Goal: Task Accomplishment & Management: Manage account settings

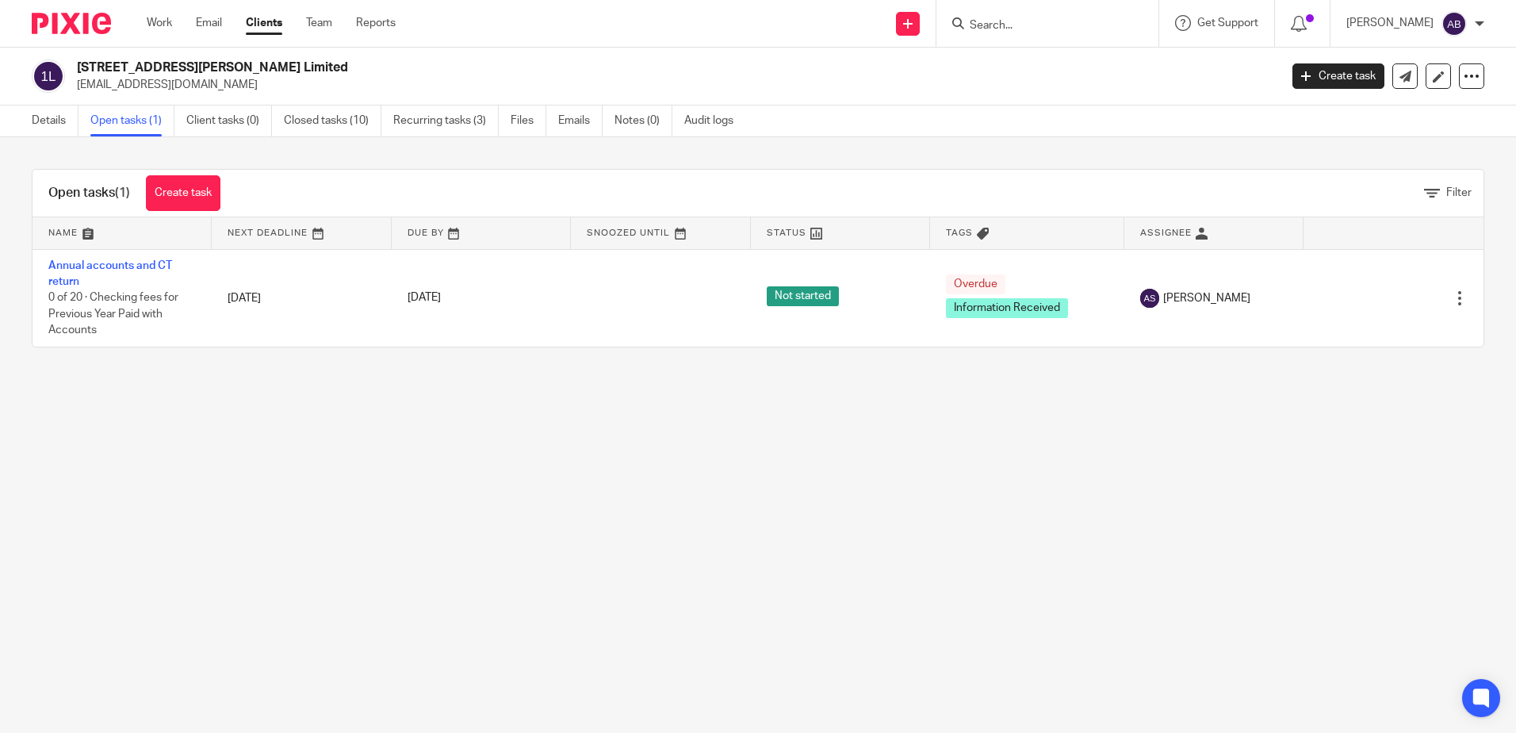
click at [1081, 24] on input "Search" at bounding box center [1039, 26] width 143 height 14
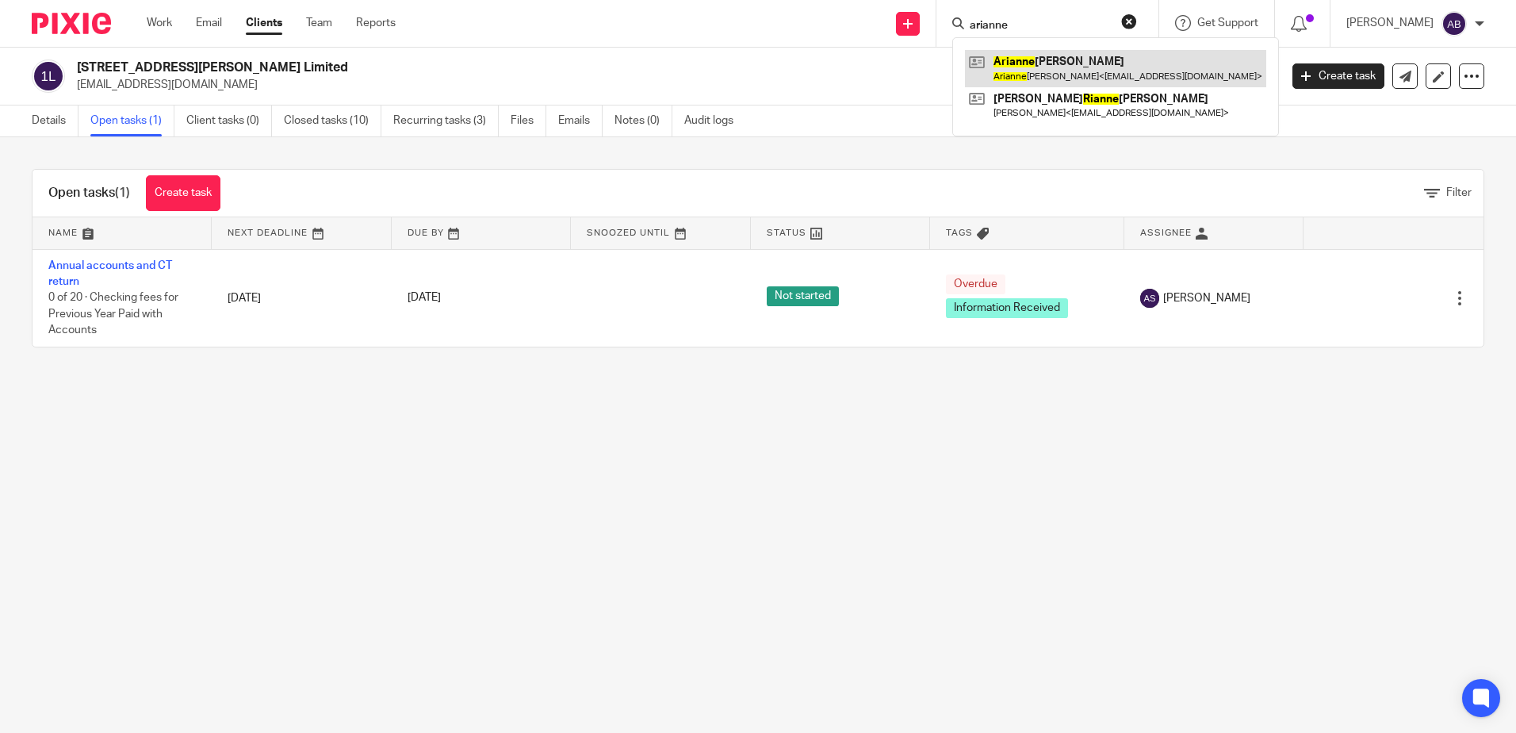
type input "arianne"
click at [1086, 69] on link at bounding box center [1115, 68] width 301 height 36
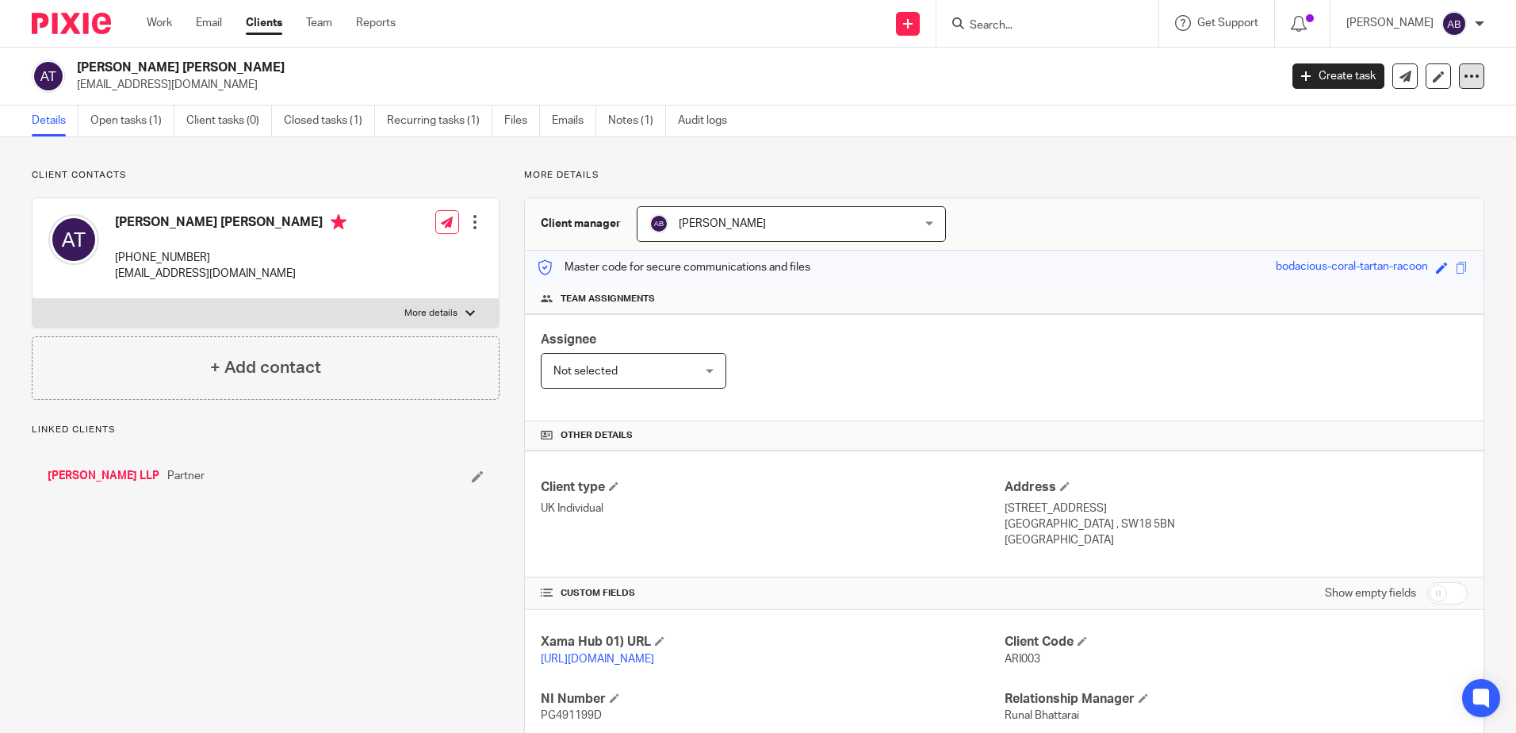
click at [1469, 80] on div at bounding box center [1471, 75] width 25 height 25
click at [1234, 135] on div "Details Open tasks (1) Client tasks (0) Closed tasks (1) Recurring tasks (1) Fi…" at bounding box center [758, 121] width 1516 height 32
click at [128, 119] on link "Open tasks (1)" at bounding box center [132, 120] width 84 height 31
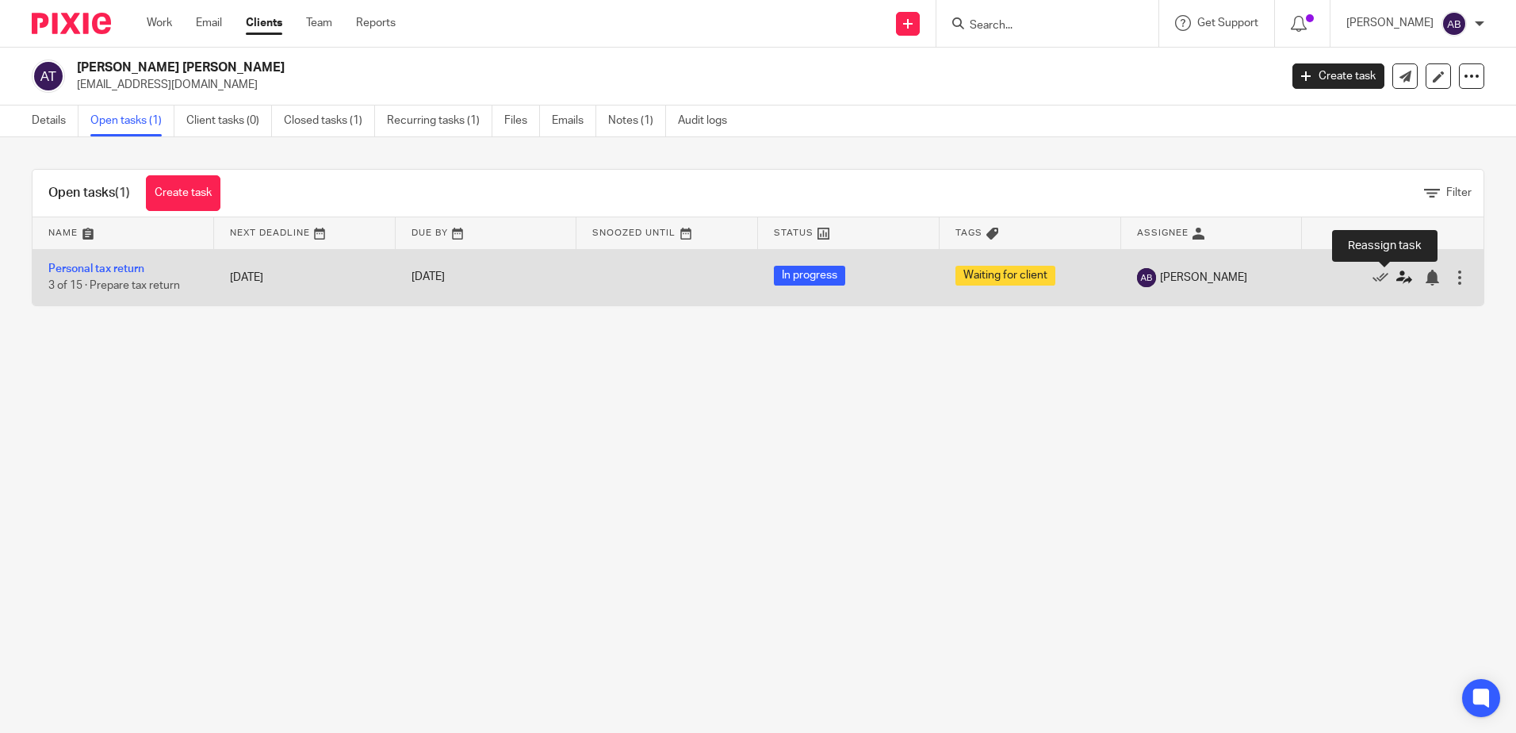
click at [1397, 274] on icon at bounding box center [1405, 278] width 16 height 16
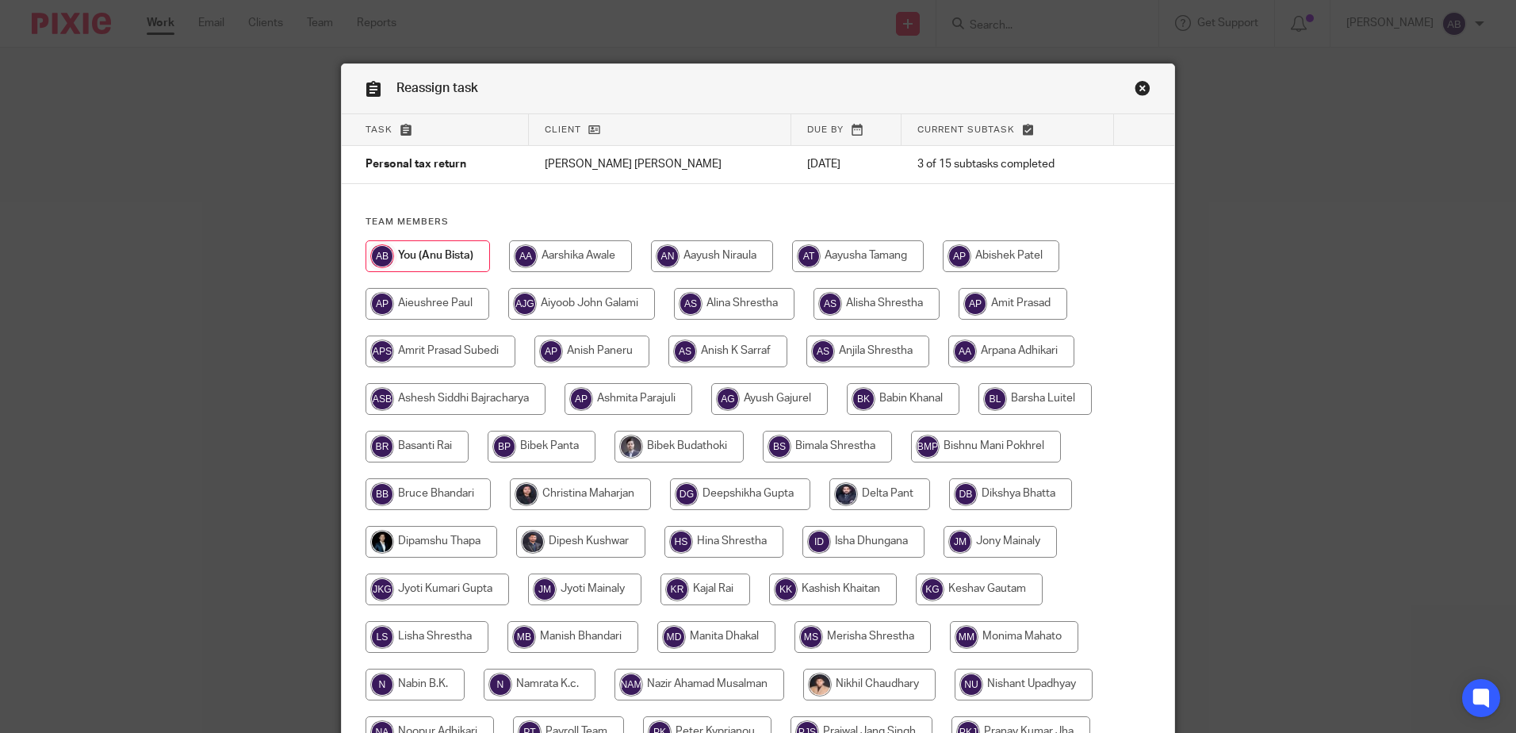
click at [845, 307] on input "radio" at bounding box center [877, 304] width 126 height 32
radio input "true"
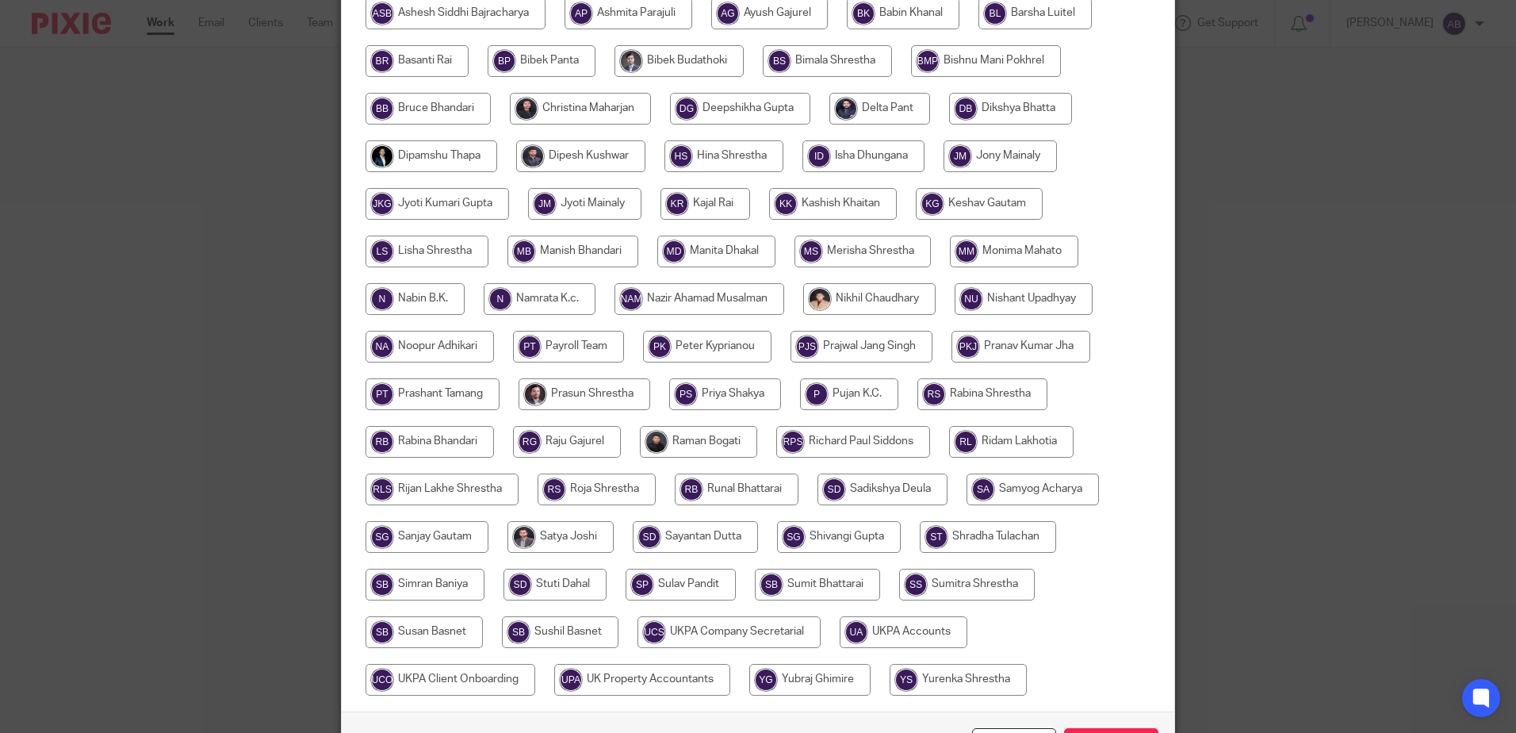
scroll to position [495, 0]
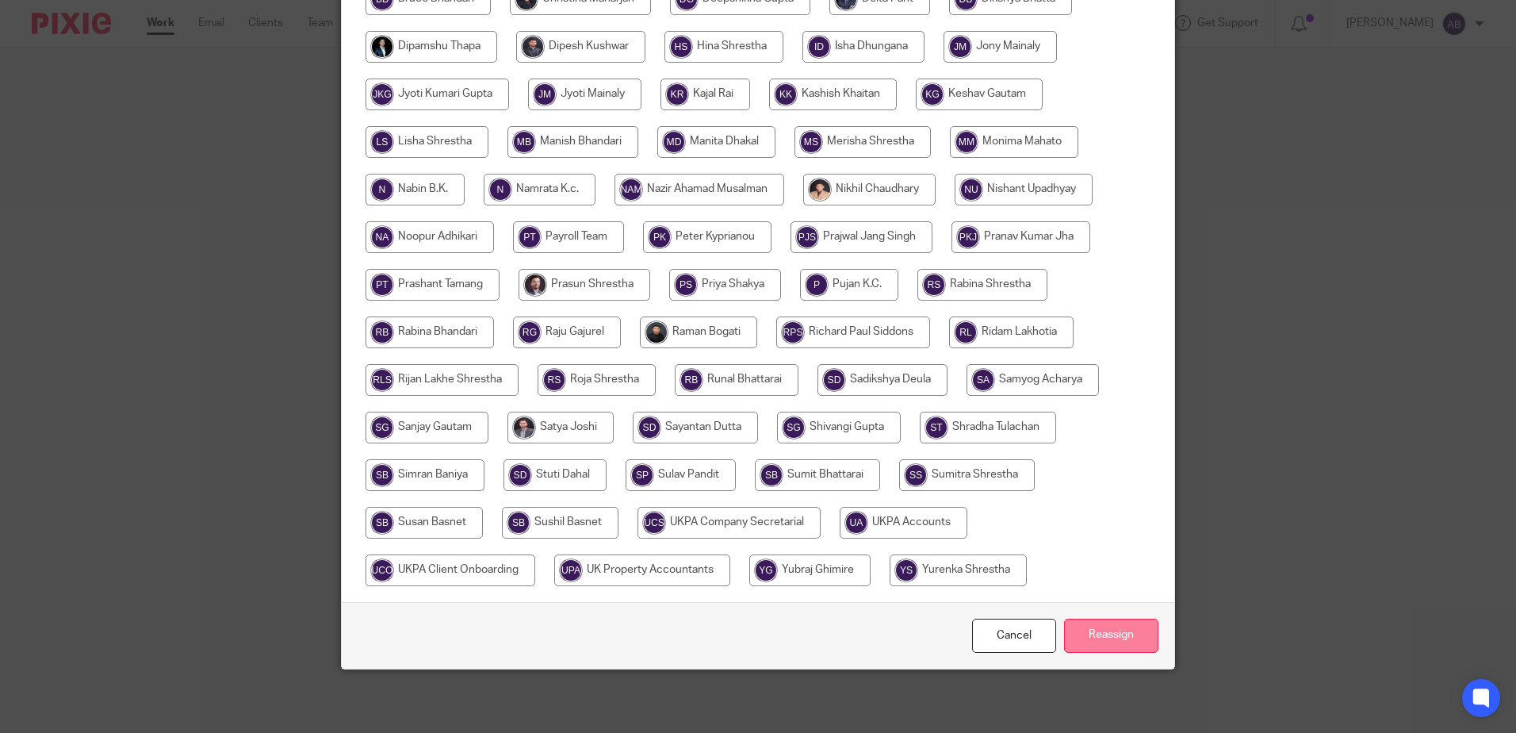
click at [1107, 625] on input "Reassign" at bounding box center [1111, 636] width 94 height 34
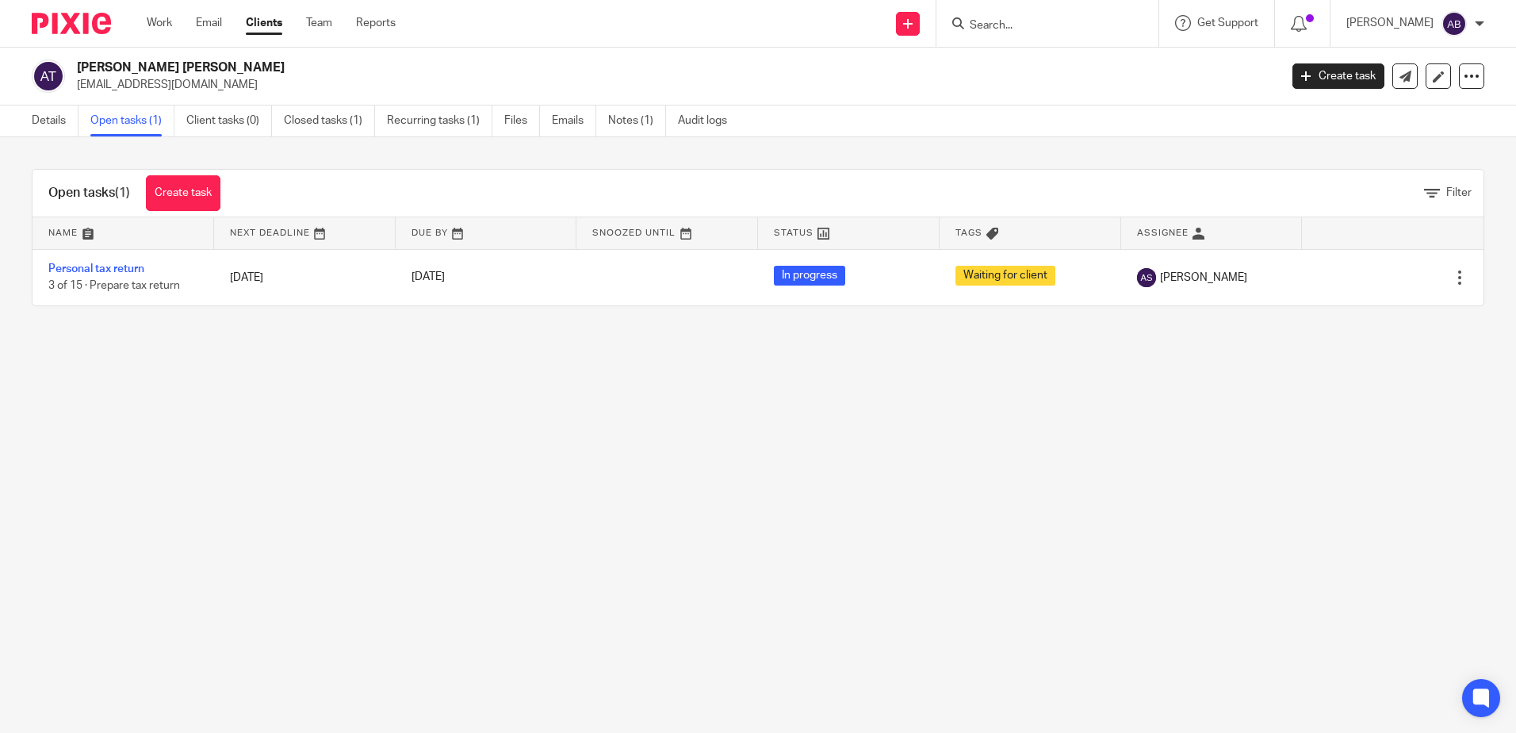
click at [1059, 25] on input "Search" at bounding box center [1039, 26] width 143 height 14
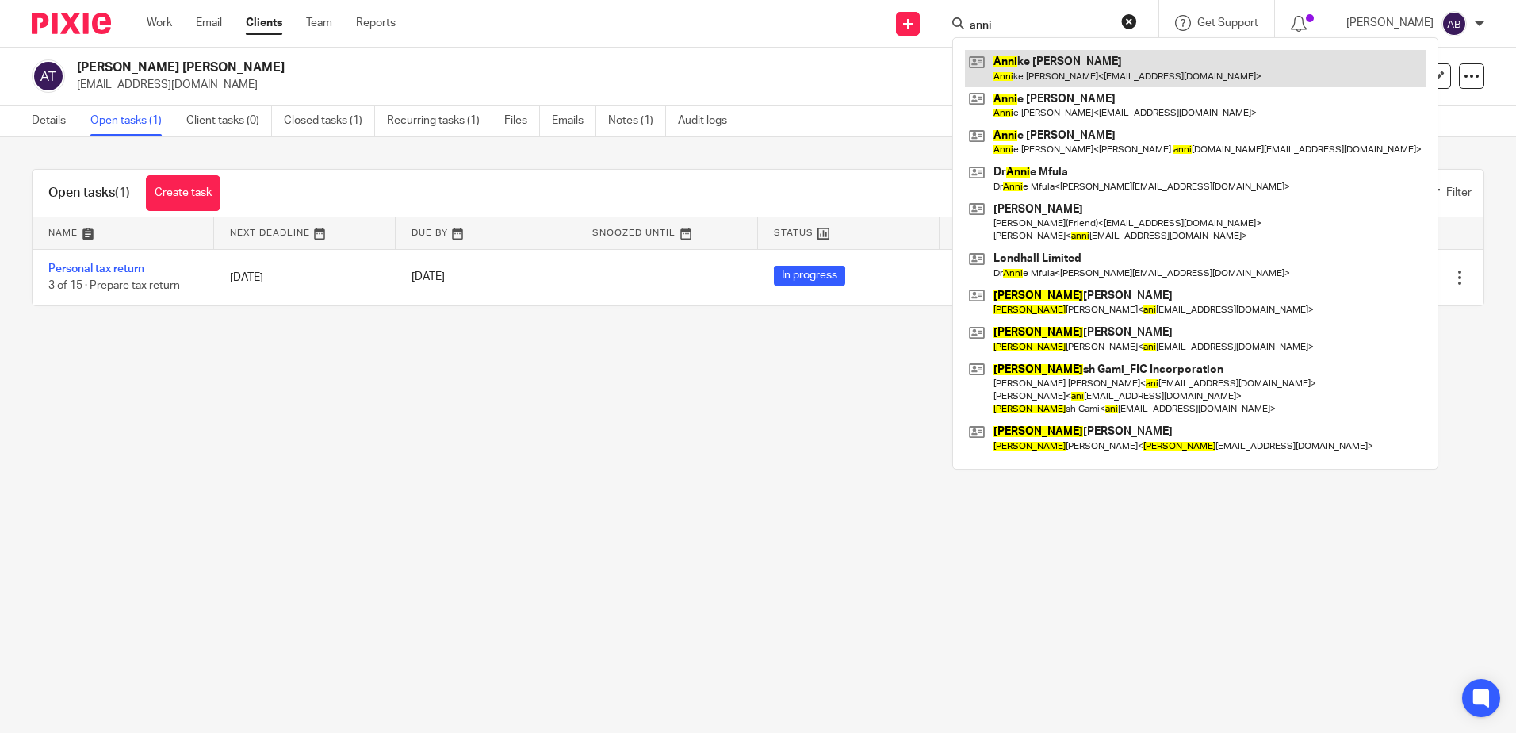
type input "anni"
click at [1082, 59] on link at bounding box center [1195, 68] width 461 height 36
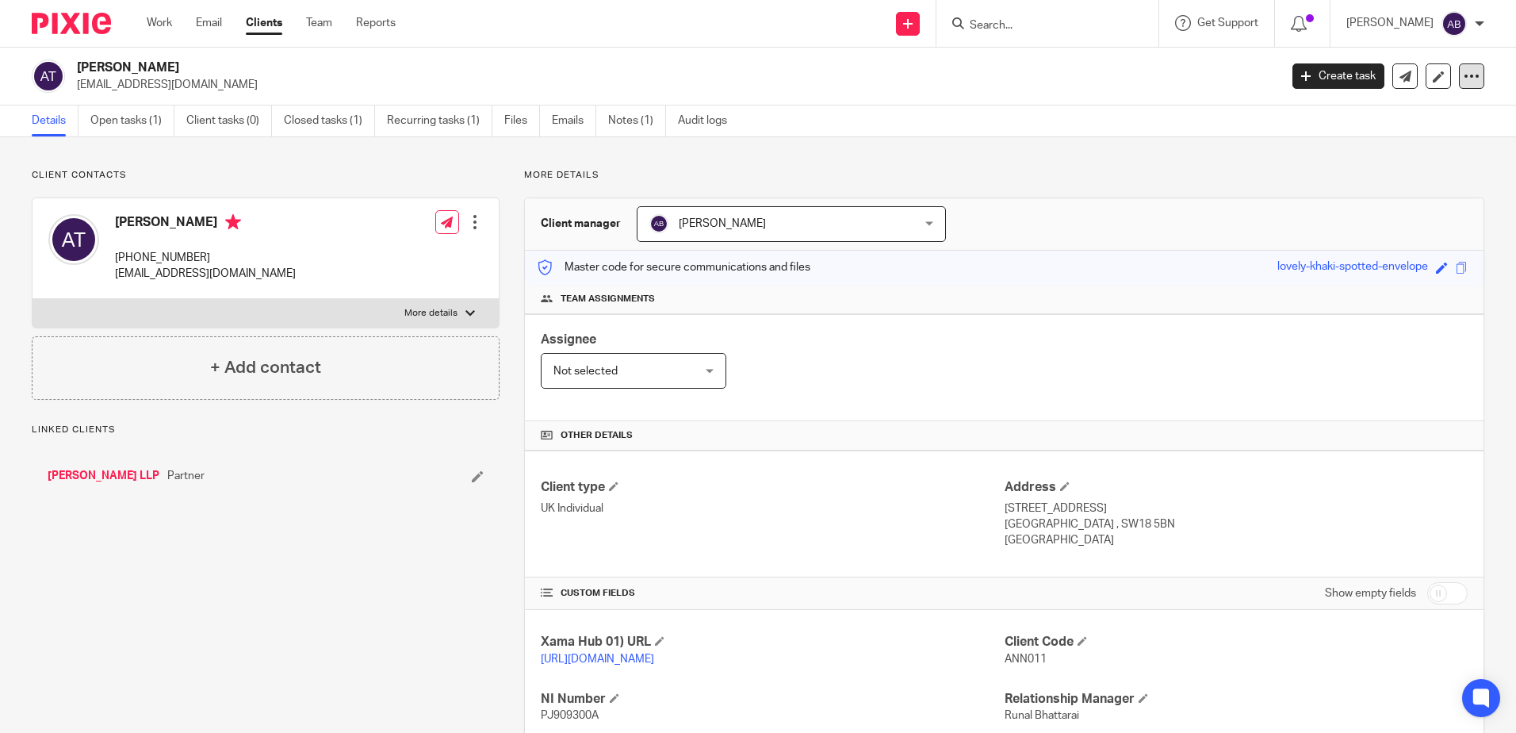
click at [1459, 83] on div at bounding box center [1471, 75] width 25 height 25
drag, startPoint x: 1059, startPoint y: 161, endPoint x: 487, endPoint y: 188, distance: 573.2
click at [1059, 161] on div "Client contacts Annike Isabela Tan +44 774 710 7613 jltan64@hotmail.com Edit co…" at bounding box center [758, 544] width 1516 height 814
click at [125, 121] on link "Open tasks (1)" at bounding box center [132, 120] width 84 height 31
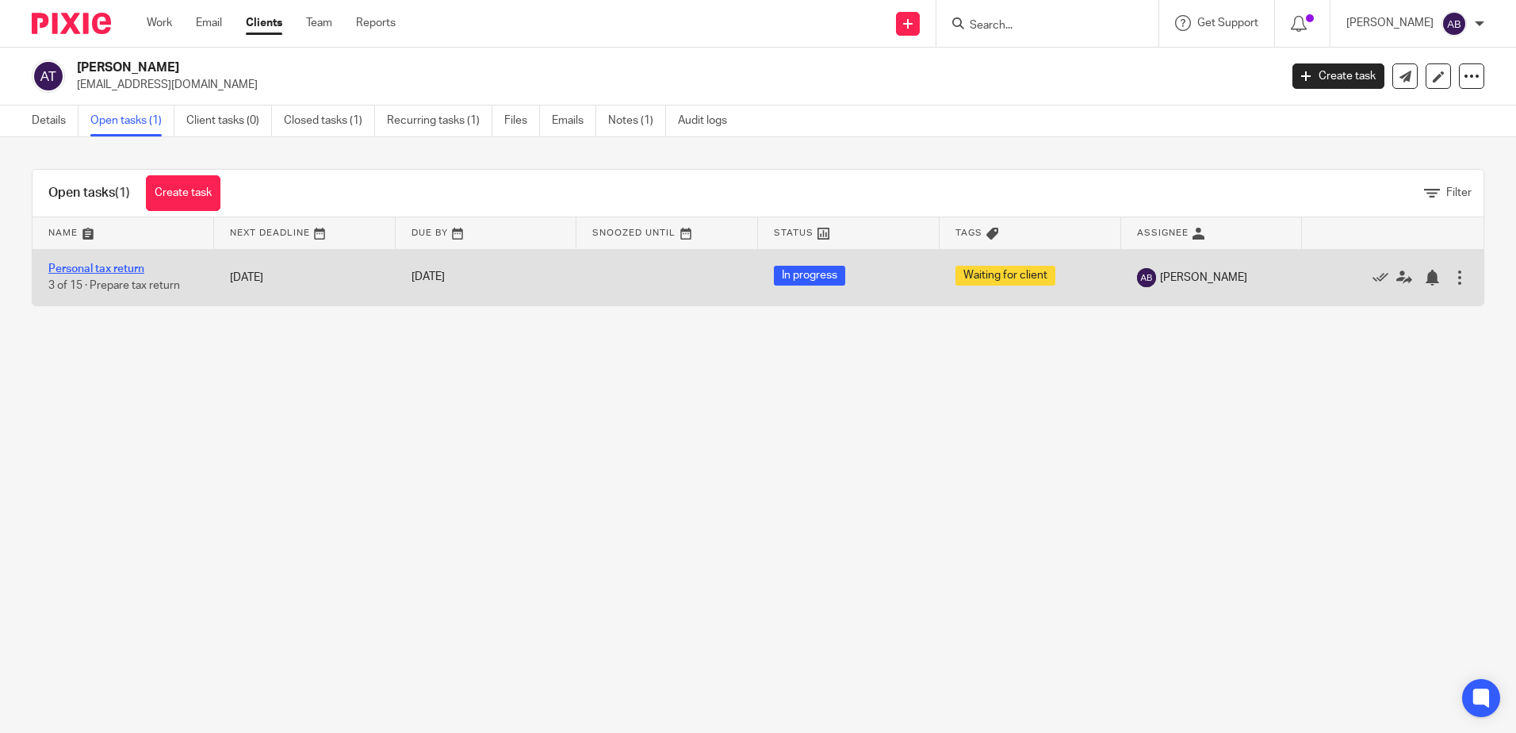
click at [90, 269] on link "Personal tax return" at bounding box center [96, 268] width 96 height 11
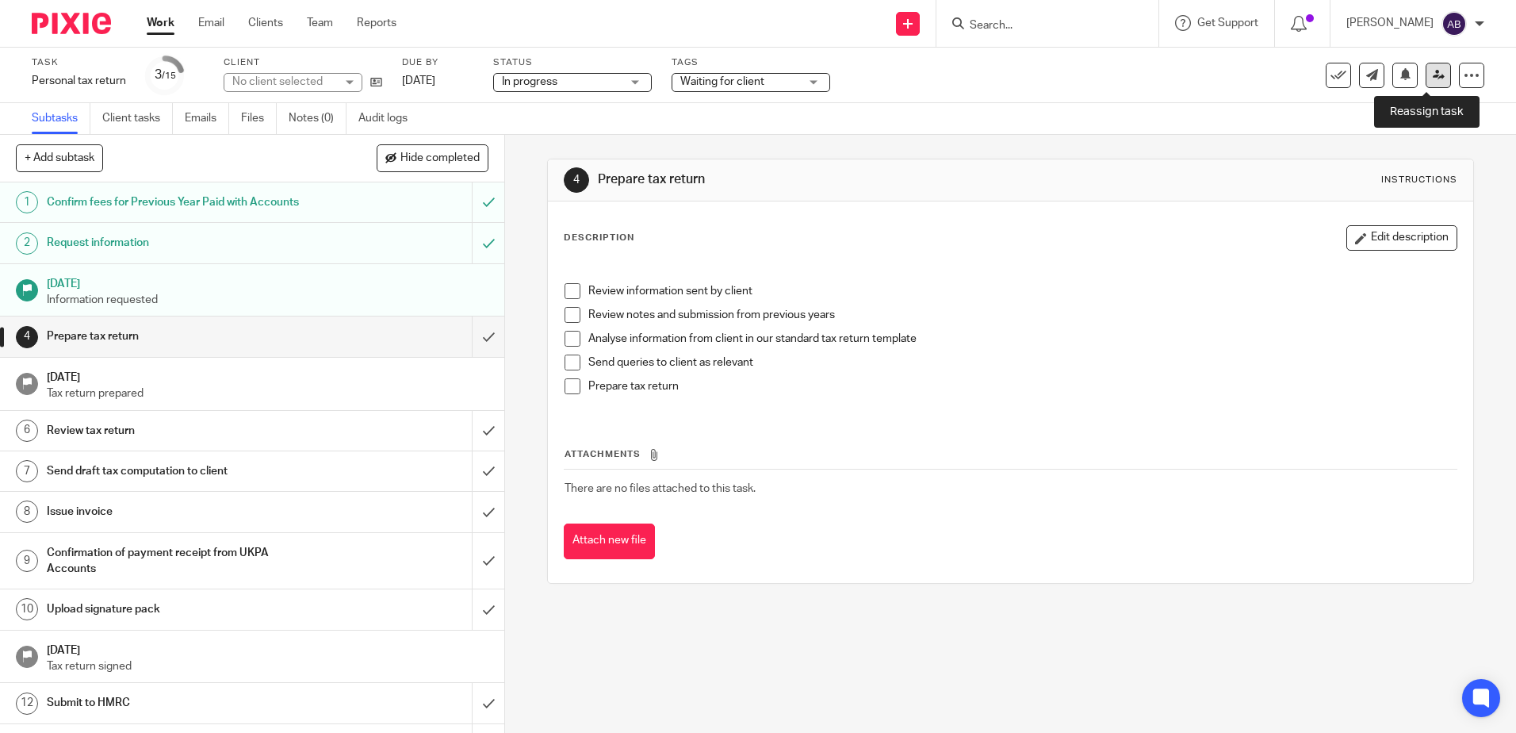
click at [1428, 81] on link at bounding box center [1438, 75] width 25 height 25
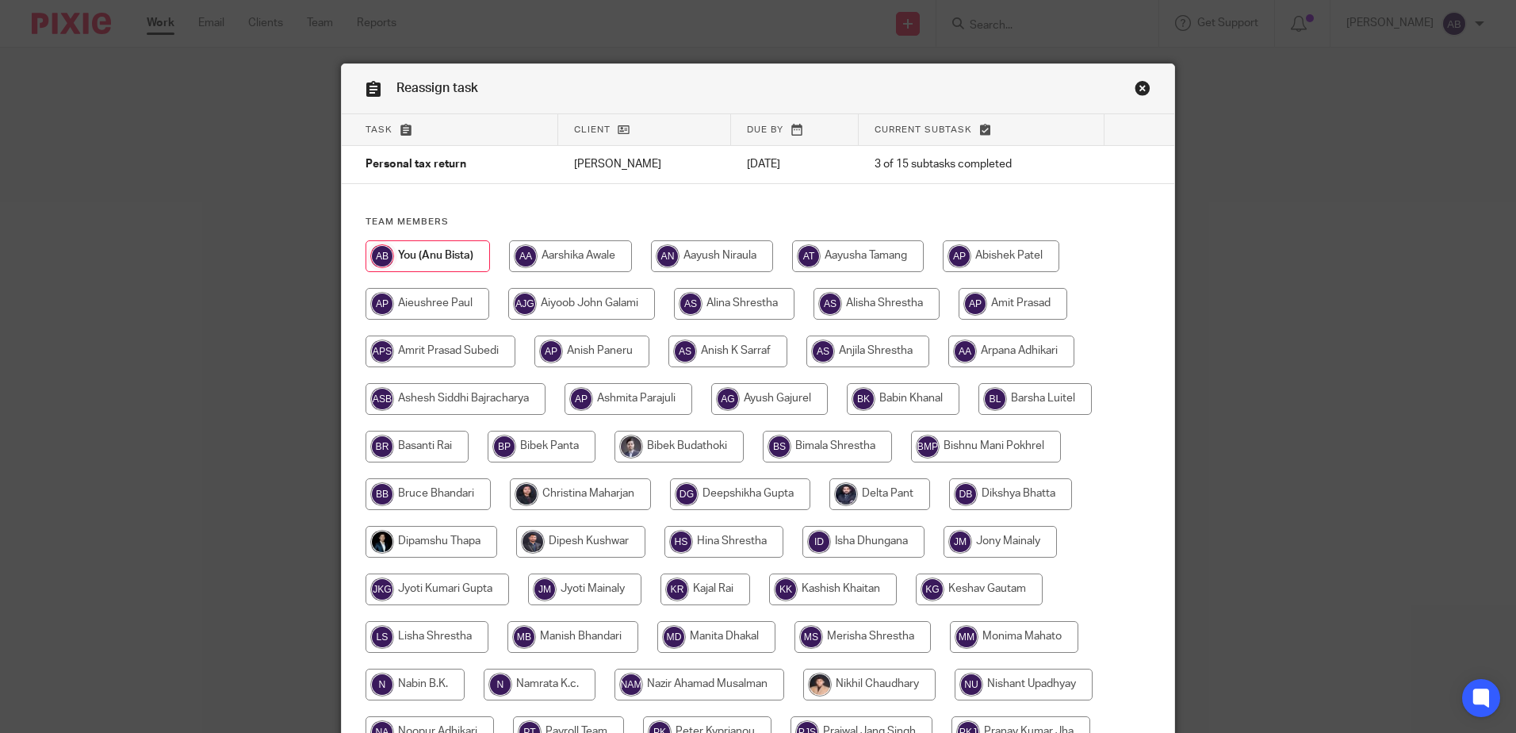
click at [864, 308] on input "radio" at bounding box center [877, 304] width 126 height 32
radio input "true"
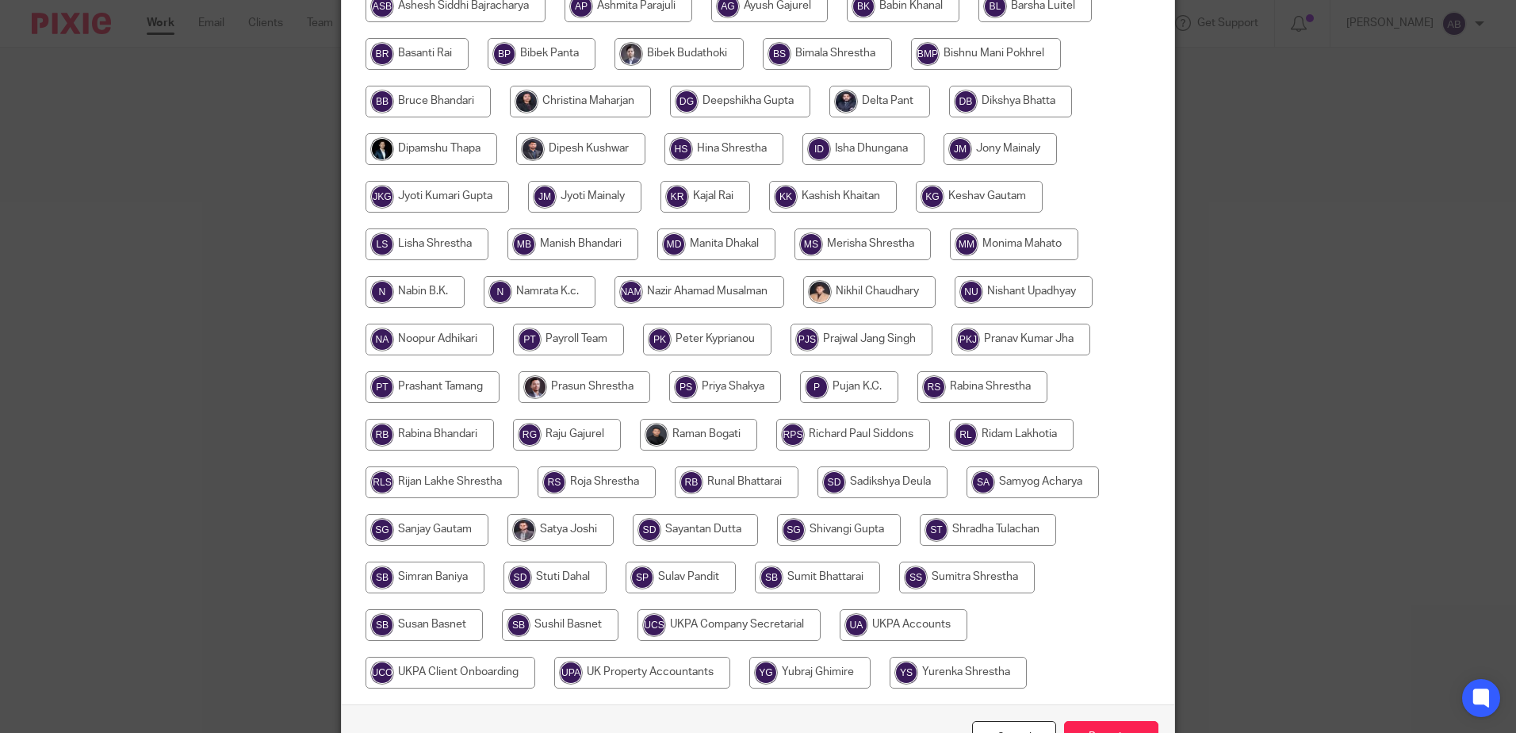
scroll to position [495, 0]
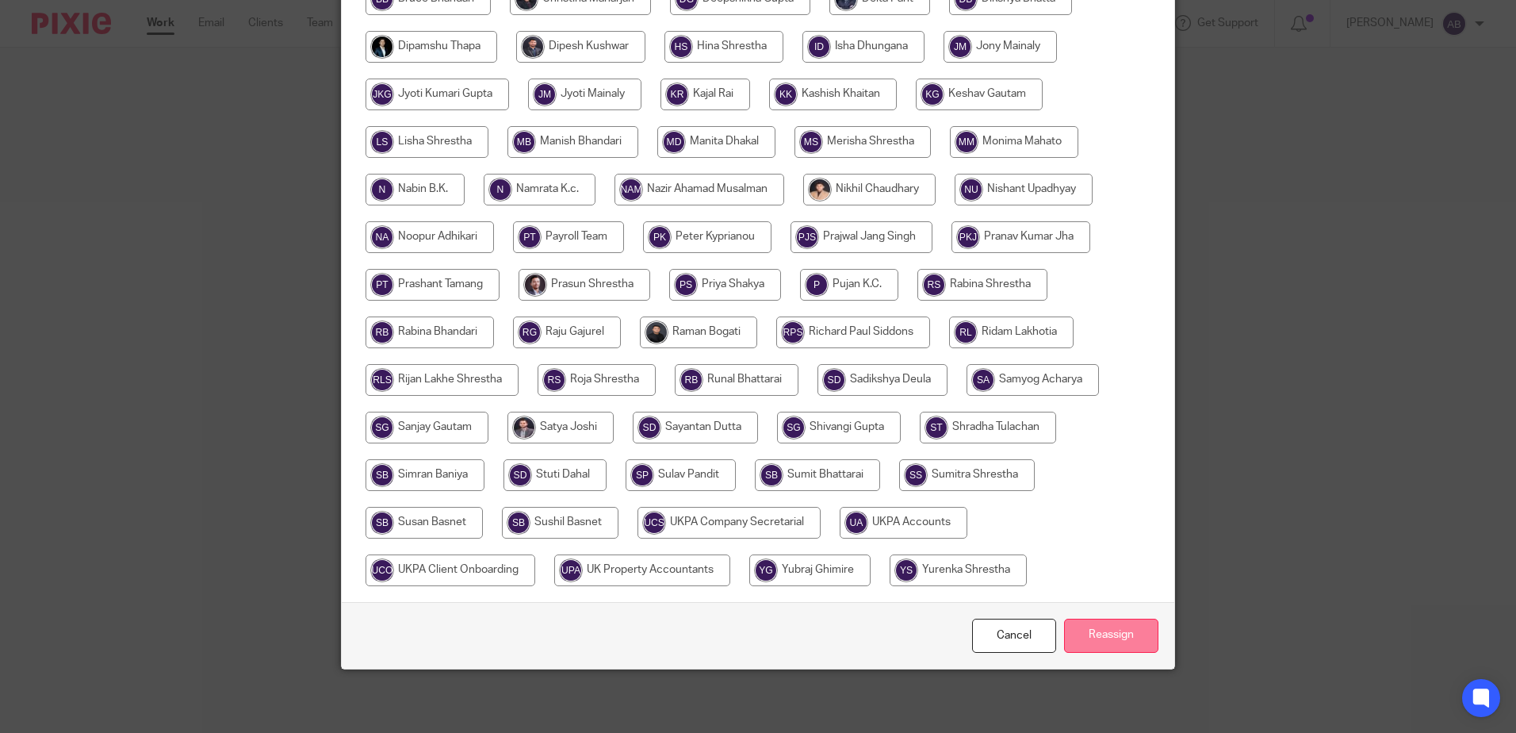
click at [1117, 638] on input "Reassign" at bounding box center [1111, 636] width 94 height 34
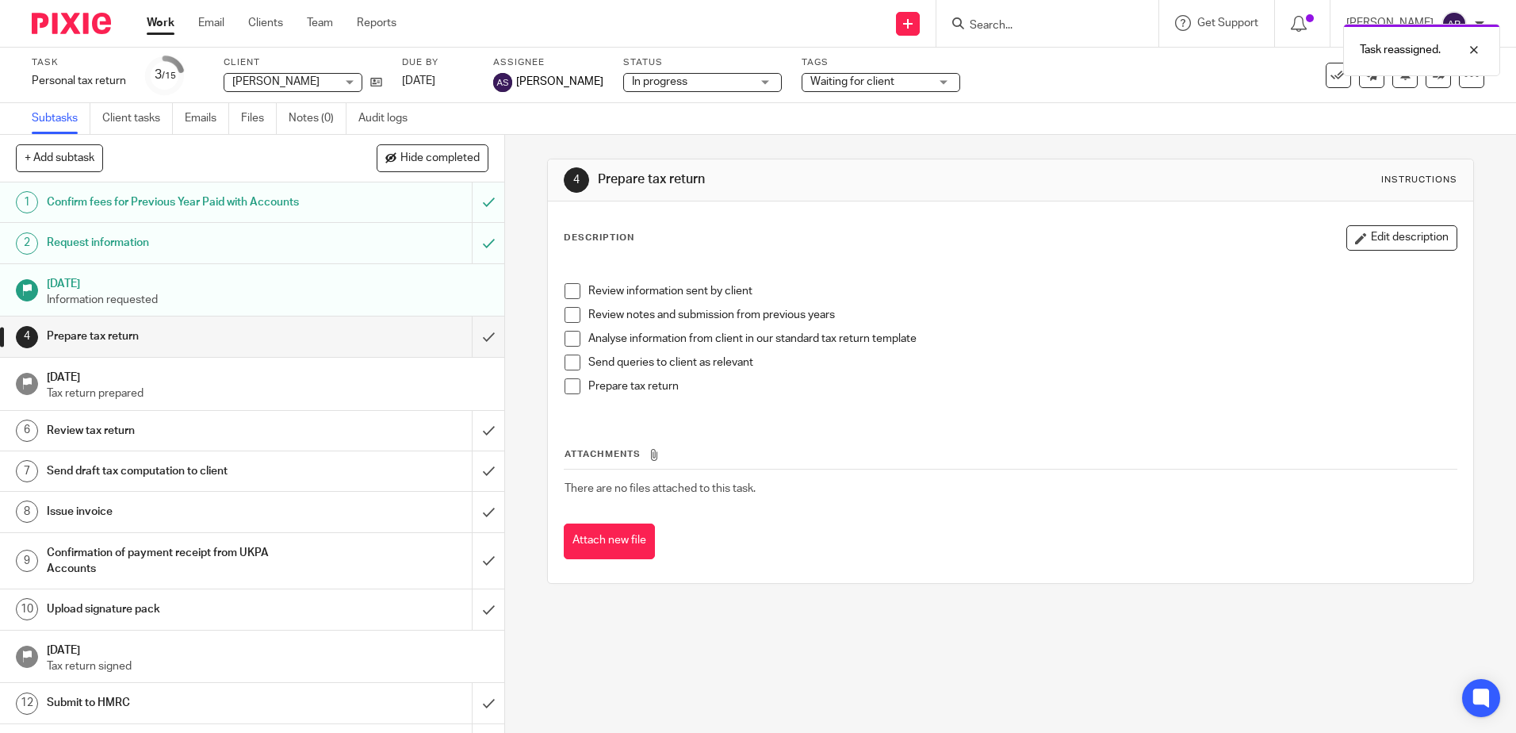
click at [833, 154] on div "4 Prepare tax return Instructions Description Edit description Review informati…" at bounding box center [1010, 371] width 926 height 473
click at [1061, 29] on div "Task reassigned." at bounding box center [1129, 46] width 742 height 60
click at [1067, 25] on div "Task reassigned." at bounding box center [1129, 46] width 742 height 60
click at [1045, 25] on div "Task reassigned." at bounding box center [1129, 46] width 742 height 60
click at [165, 23] on link "Work" at bounding box center [161, 23] width 28 height 16
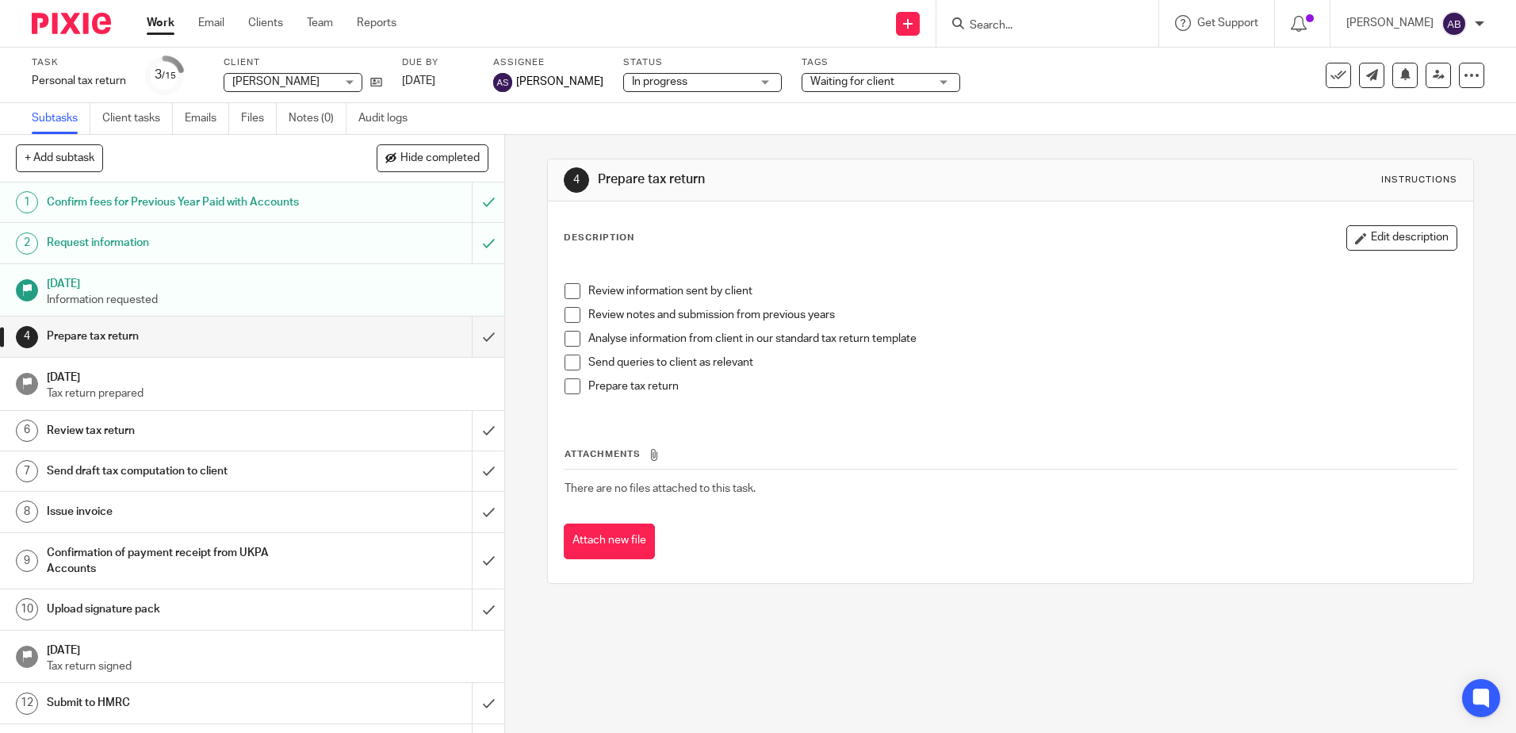
click at [1048, 33] on input "Search" at bounding box center [1039, 26] width 143 height 14
type input "el"
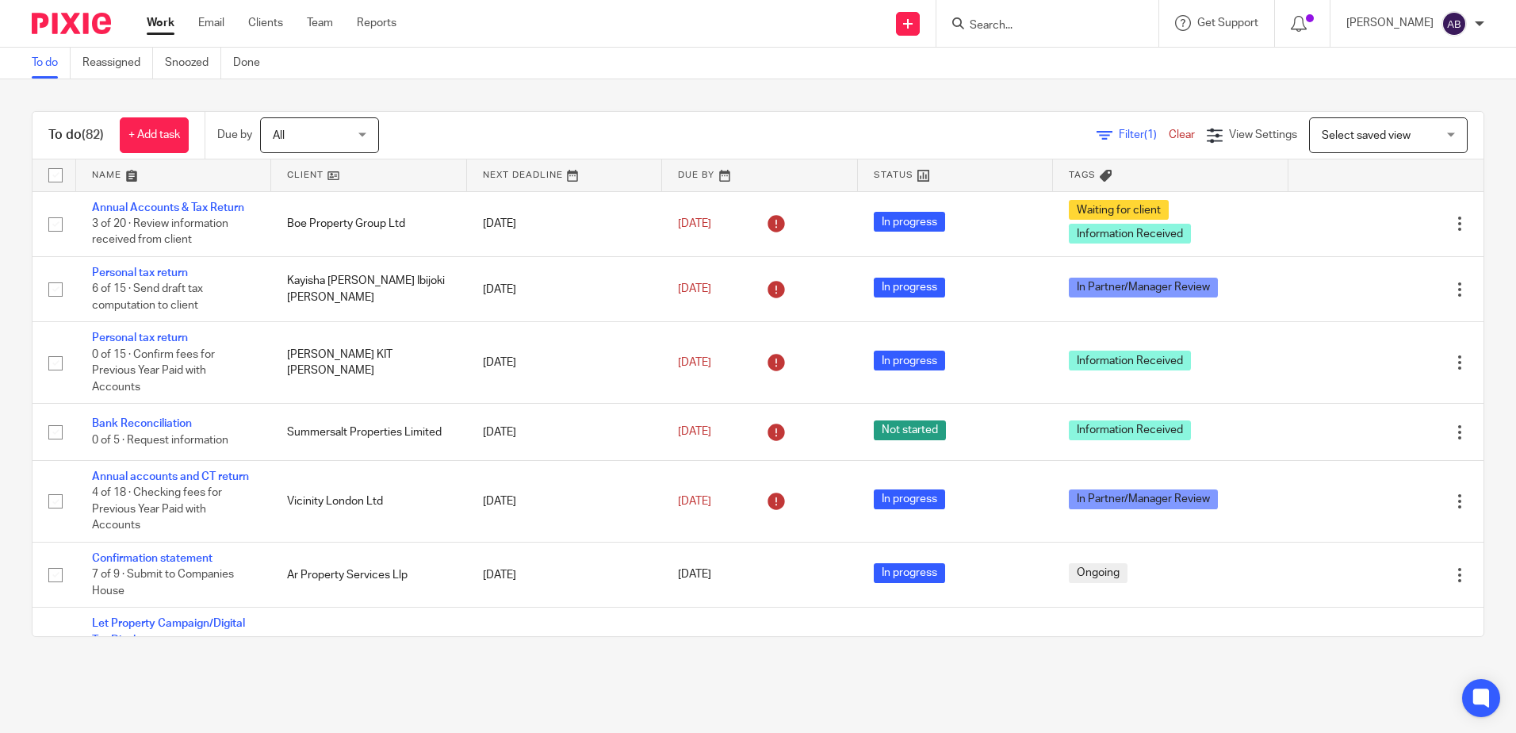
click at [1053, 33] on input "Search" at bounding box center [1039, 26] width 143 height 14
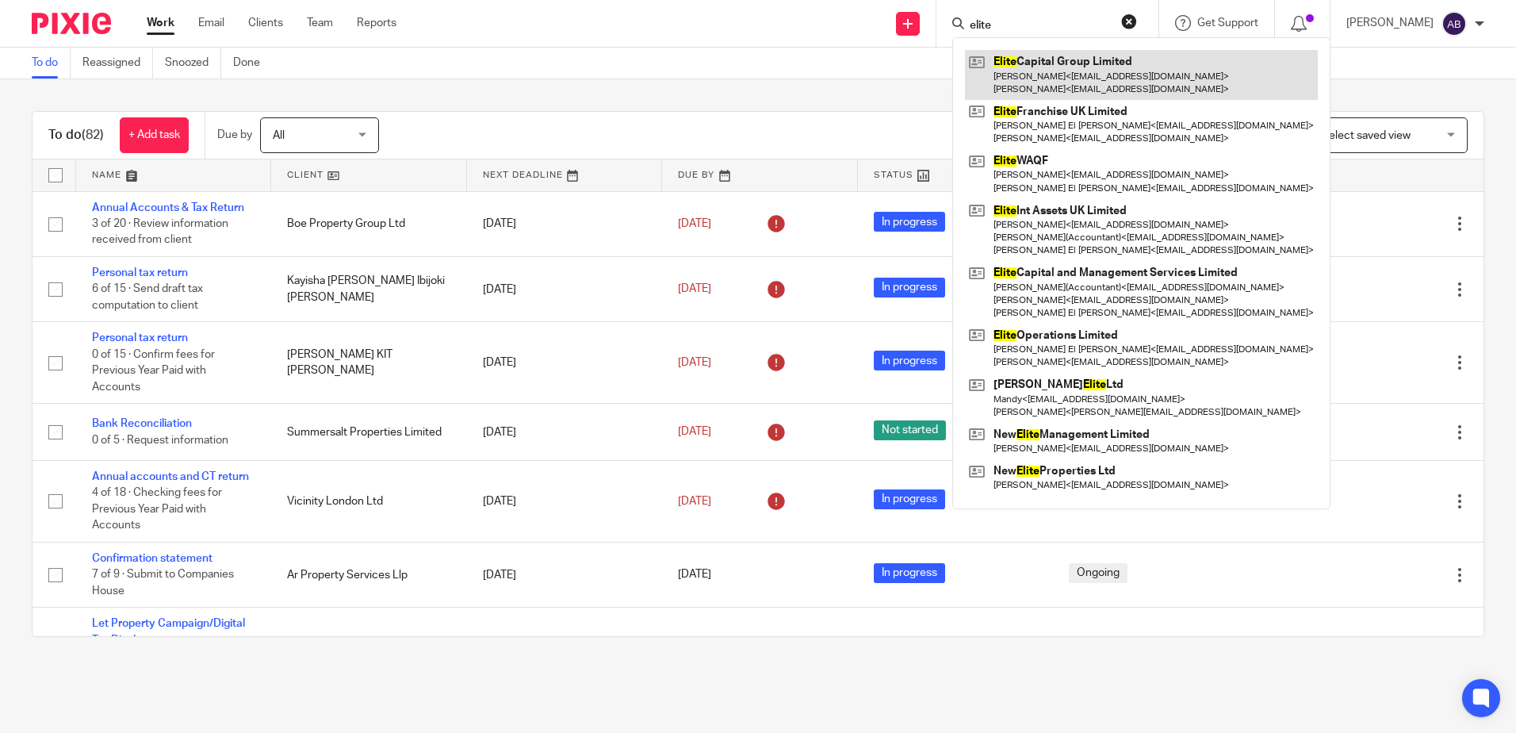
type input "elite"
click at [1071, 57] on link at bounding box center [1141, 74] width 353 height 49
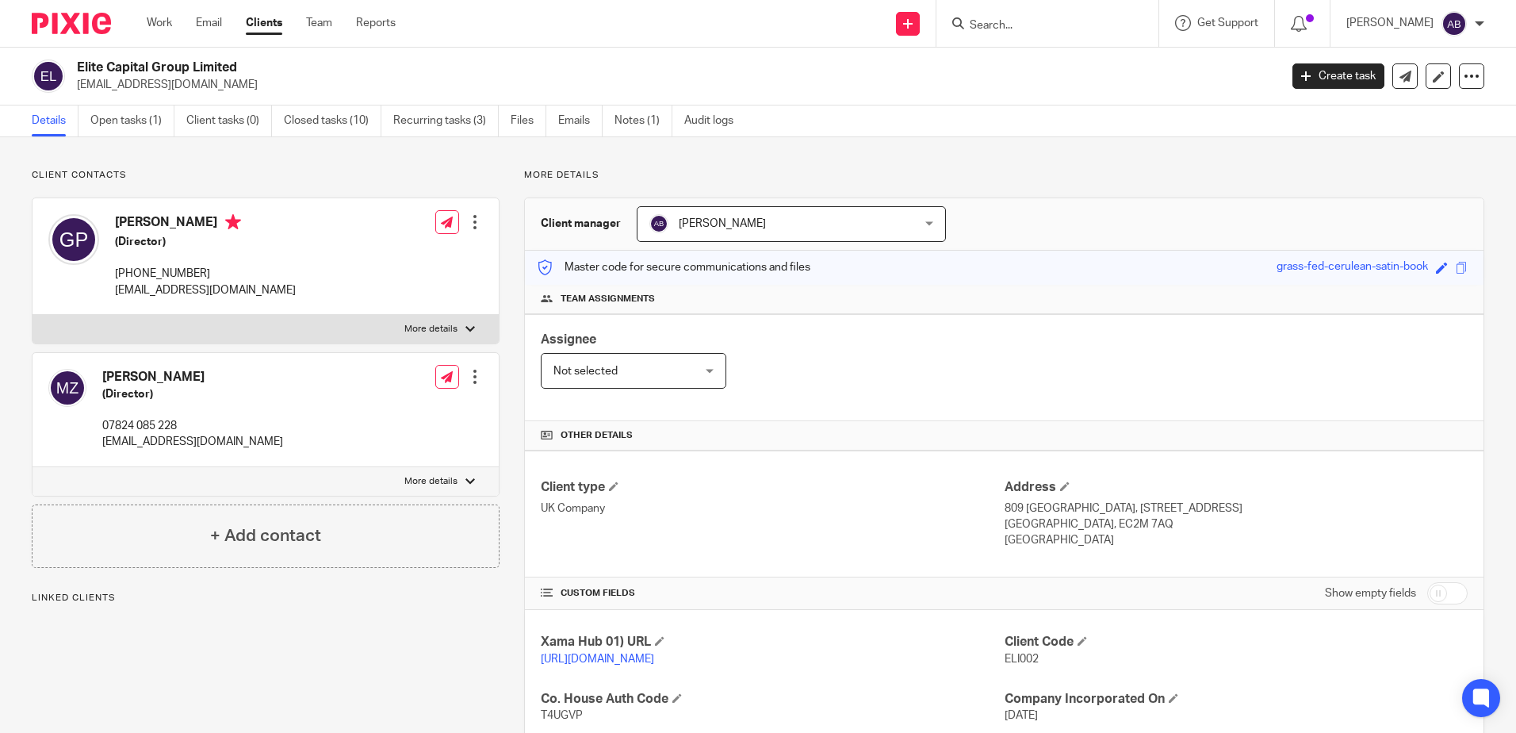
click at [1051, 31] on input "Search" at bounding box center [1039, 26] width 143 height 14
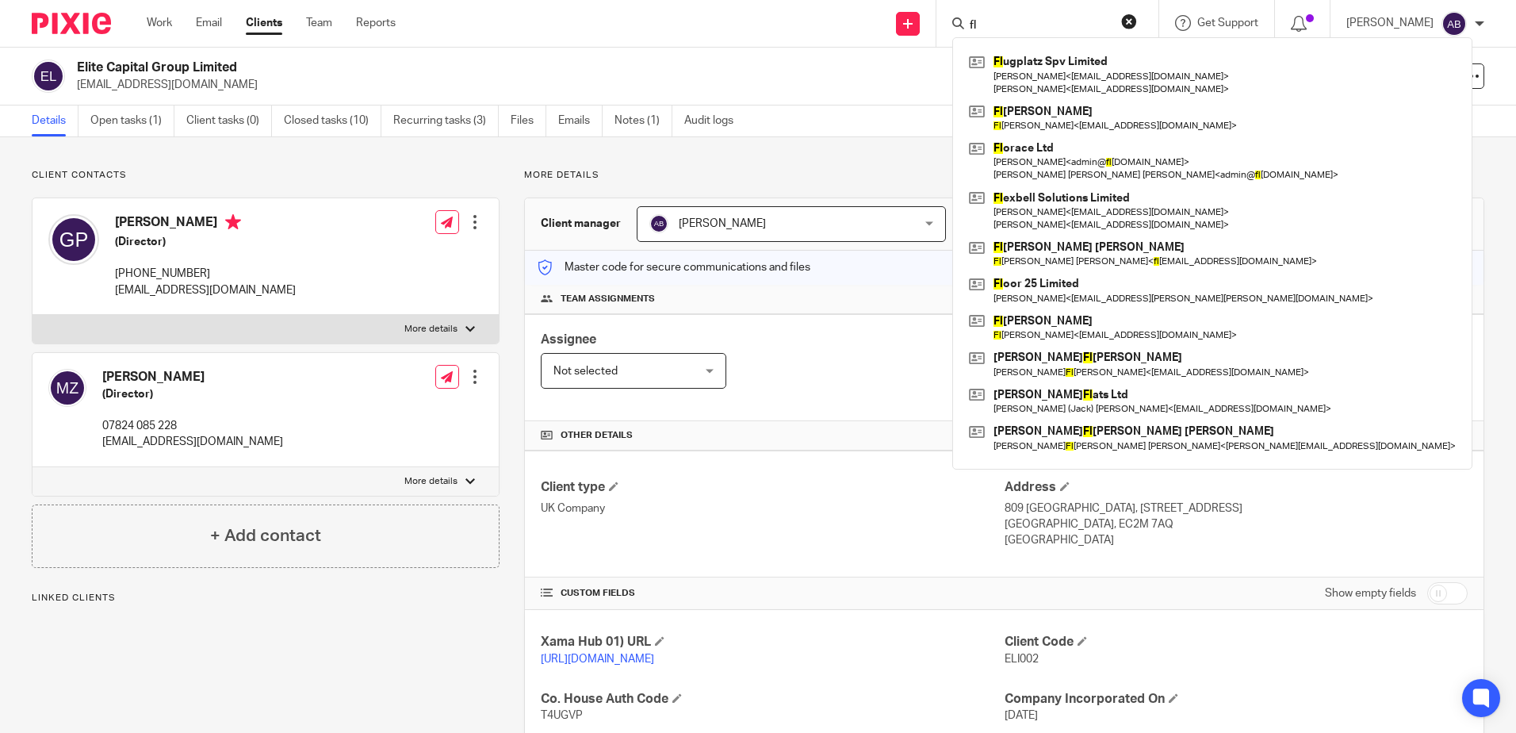
type input "f"
